Goal: Information Seeking & Learning: Learn about a topic

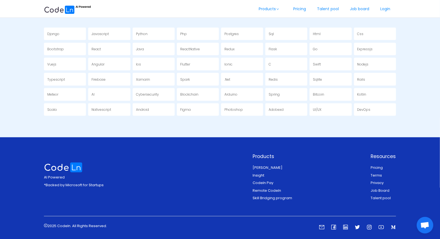
scroll to position [1008, 0]
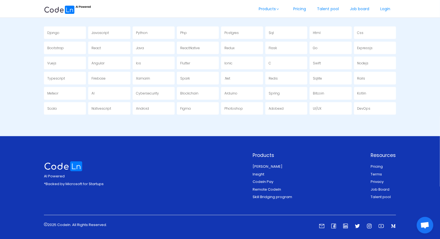
click at [379, 164] on link "Pricing" at bounding box center [377, 166] width 12 height 5
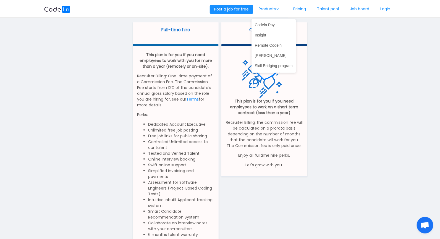
click at [261, 12] on link "Products" at bounding box center [270, 9] width 35 height 18
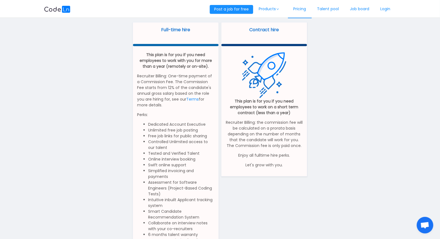
click at [293, 9] on link "Pricing" at bounding box center [300, 9] width 24 height 18
click at [294, 9] on link "Pricing" at bounding box center [300, 9] width 24 height 18
click at [360, 8] on link "Job board" at bounding box center [360, 9] width 30 height 18
